Goal: Task Accomplishment & Management: Manage account settings

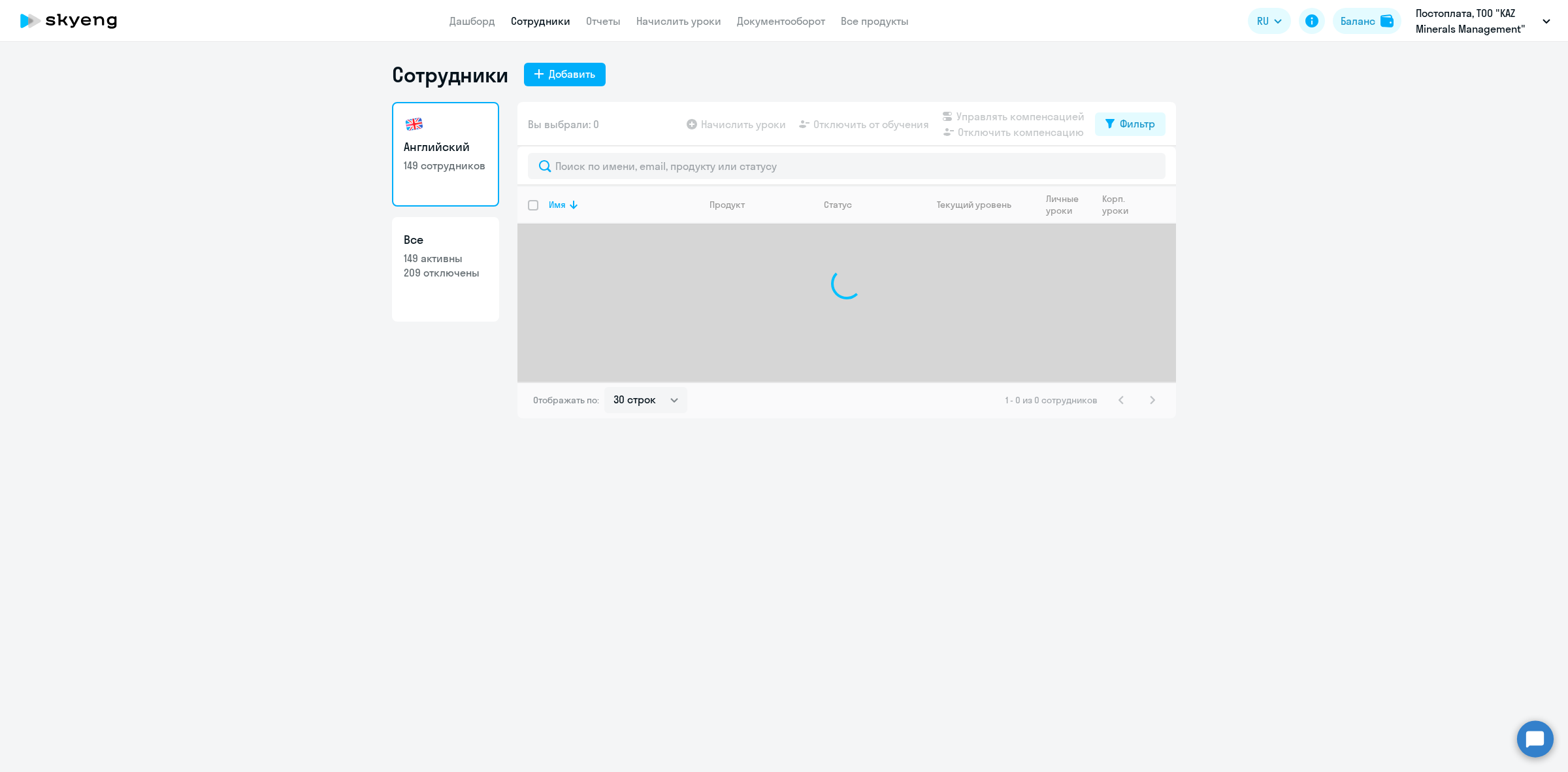
select select "30"
click at [1124, 126] on div "Фильтр" at bounding box center [1138, 123] width 36 height 16
click at [1144, 169] on span at bounding box center [1144, 167] width 22 height 13
click at [1133, 166] on input "checkbox" at bounding box center [1132, 165] width 1 height 1
checkbox input "true"
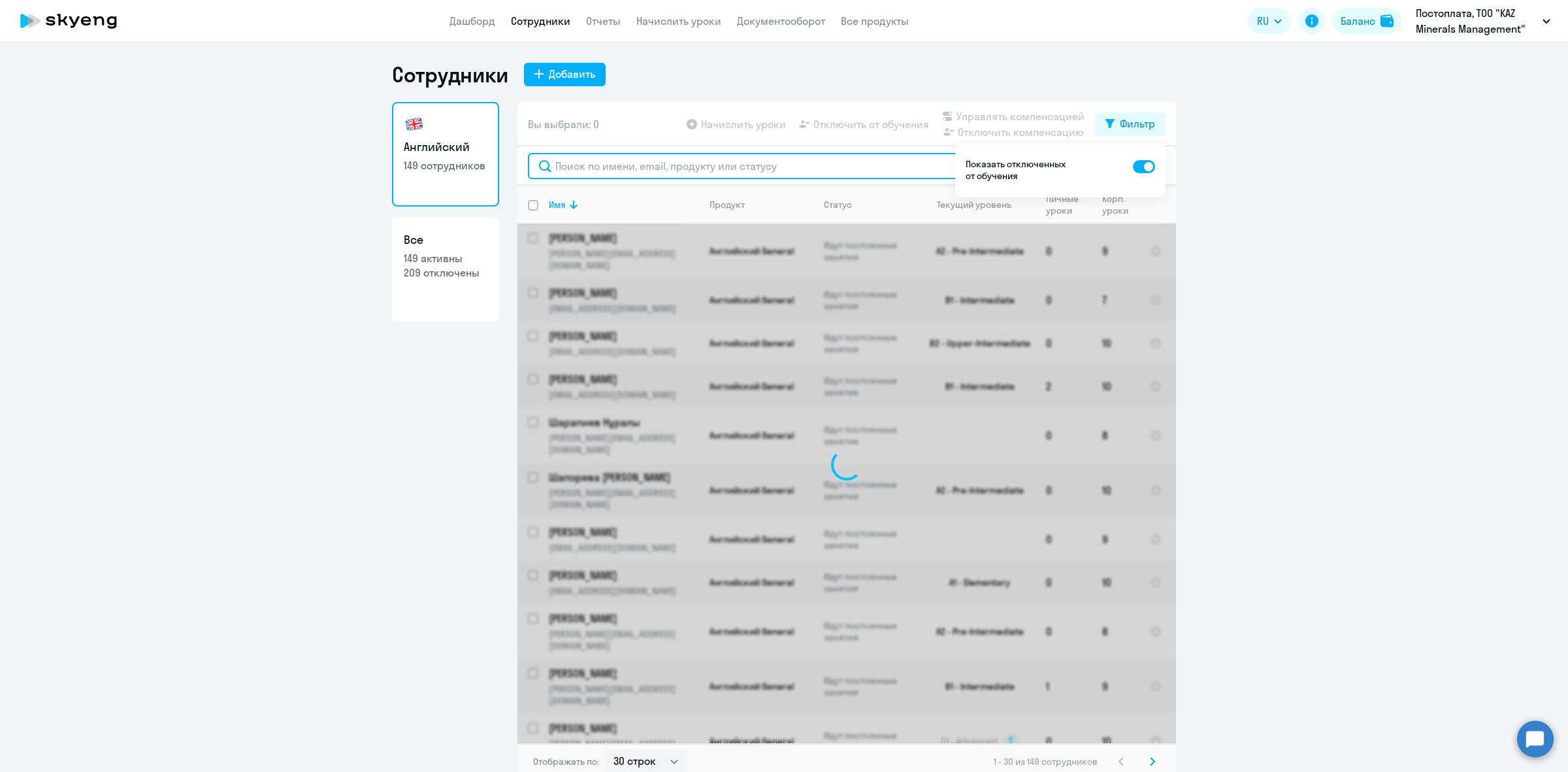
click at [887, 174] on input "text" at bounding box center [847, 166] width 638 height 26
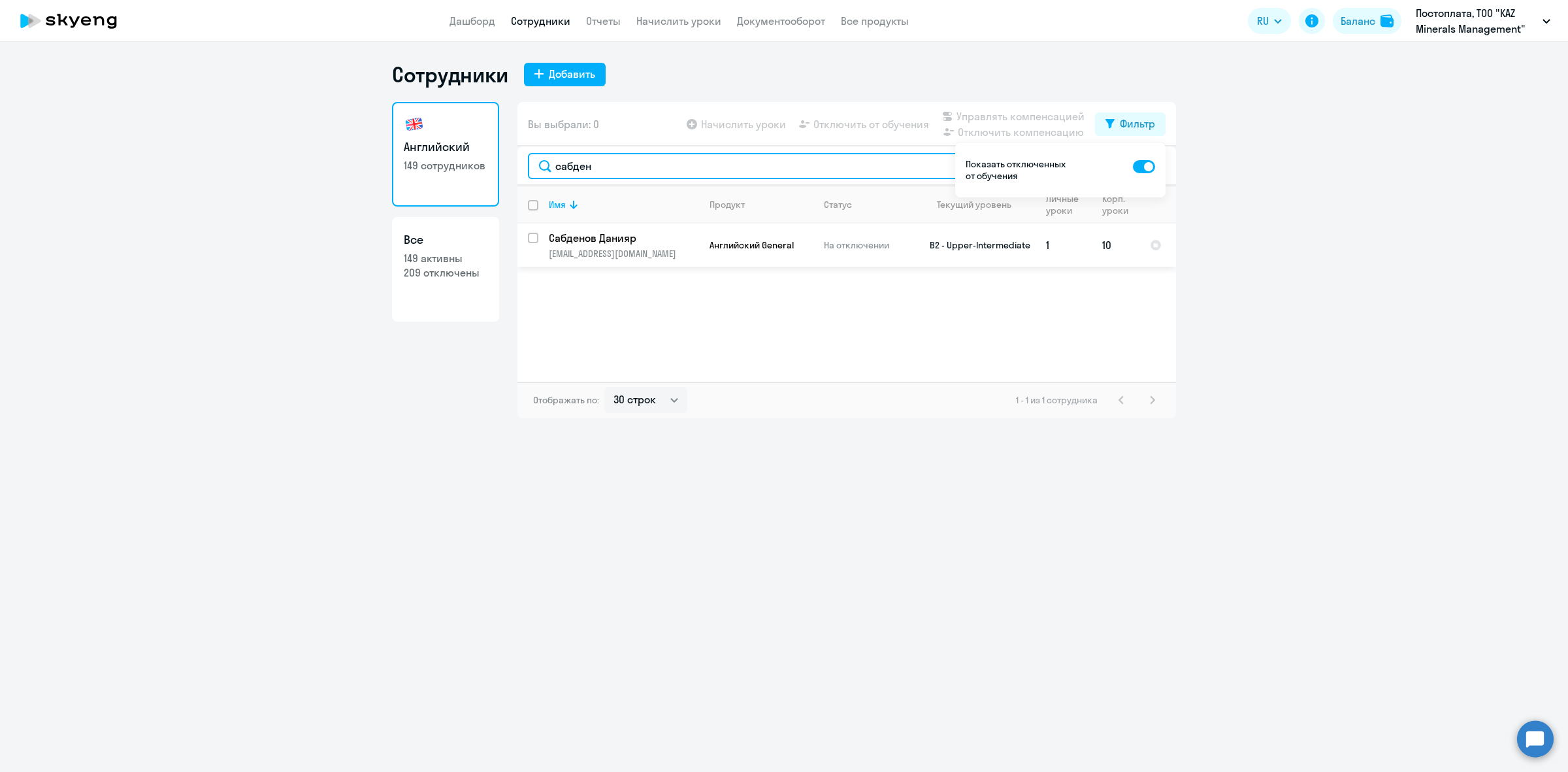
type input "сабден"
click at [536, 234] on input "select row 13575168" at bounding box center [541, 246] width 26 height 26
checkbox input "true"
click at [978, 114] on span "Управлять компенсацией" at bounding box center [1020, 117] width 128 height 16
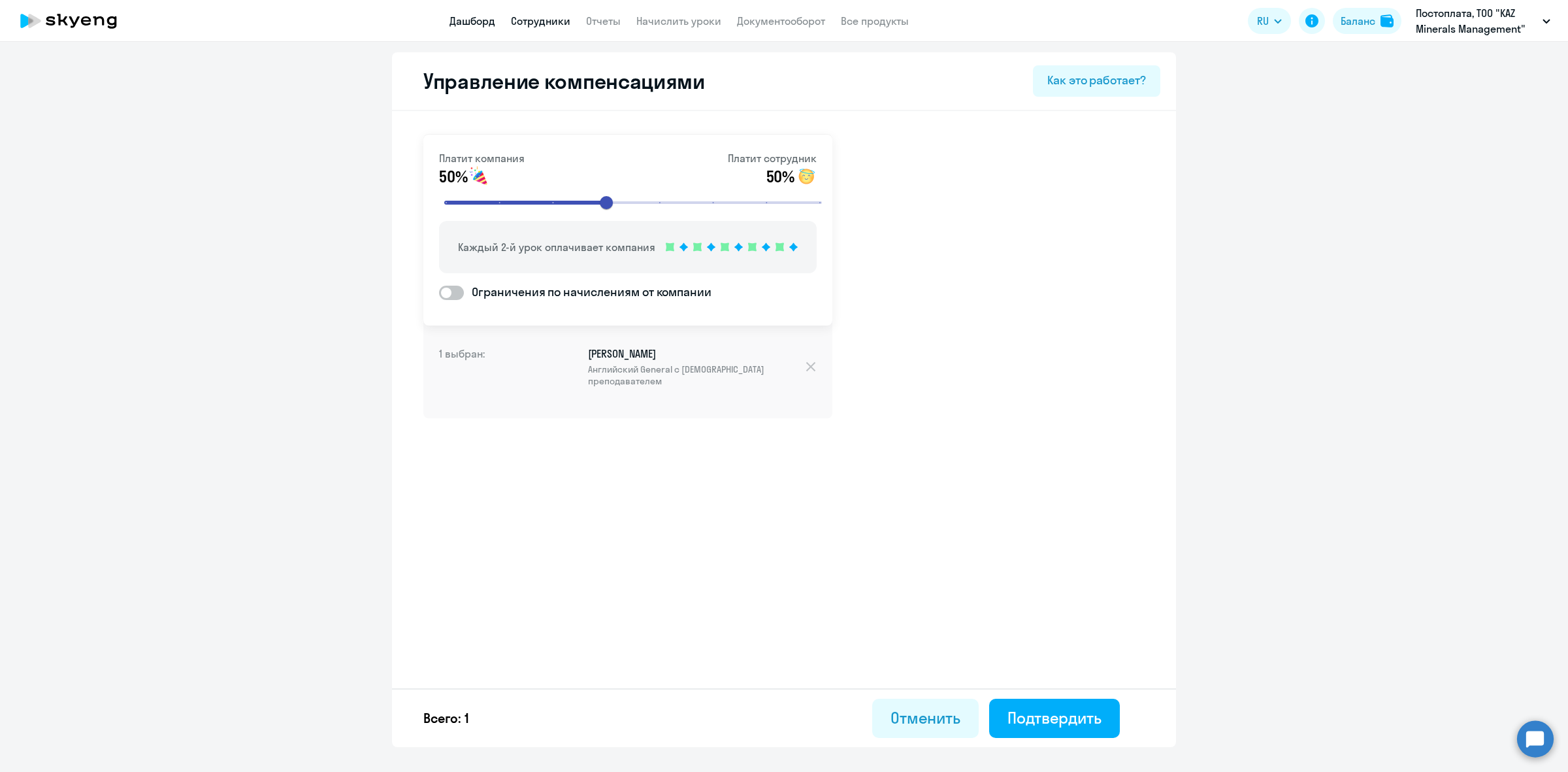
click at [466, 25] on link "Дашборд" at bounding box center [472, 21] width 45 height 13
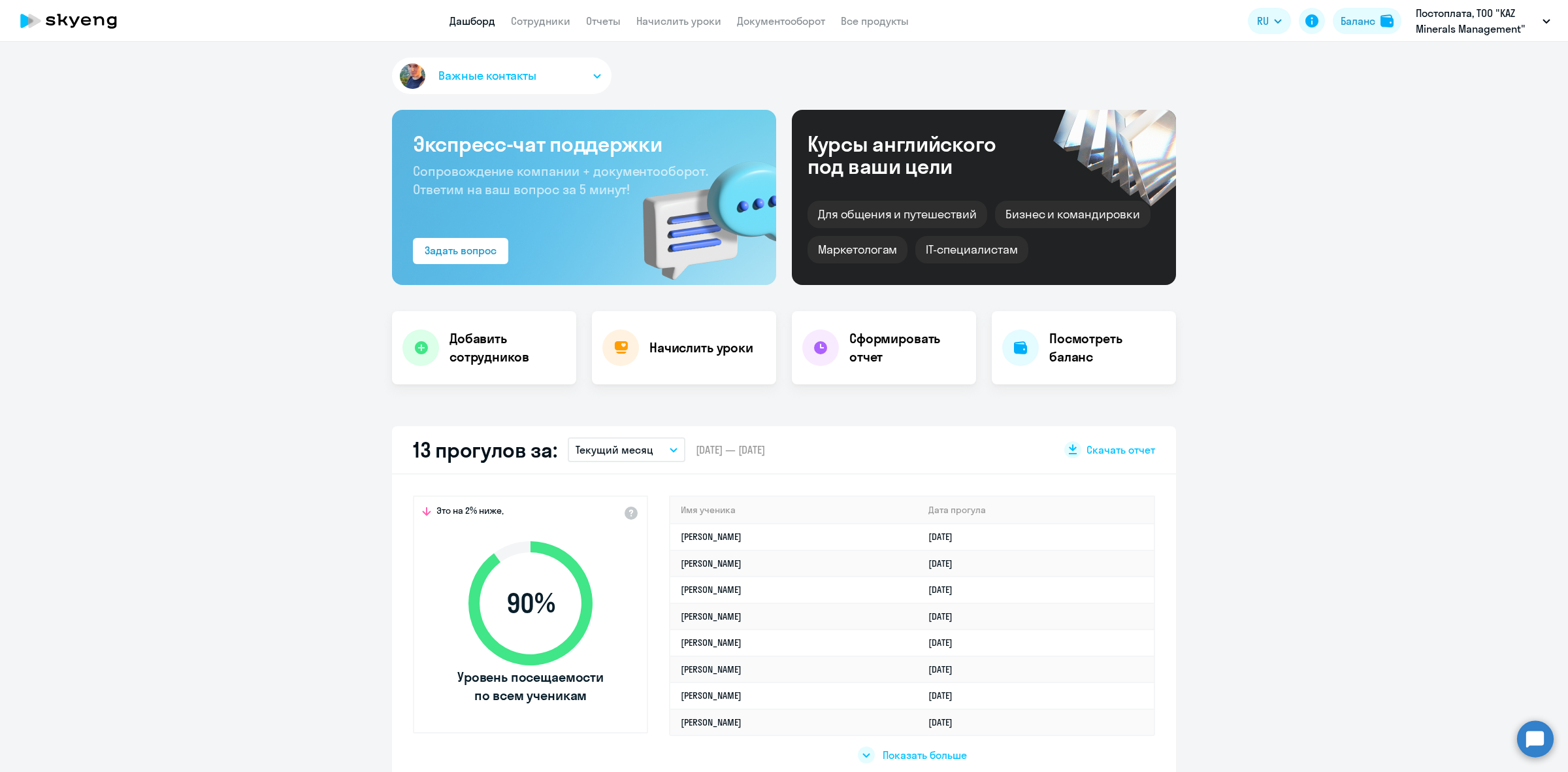
select select "30"
